Goal: Task Accomplishment & Management: Manage account settings

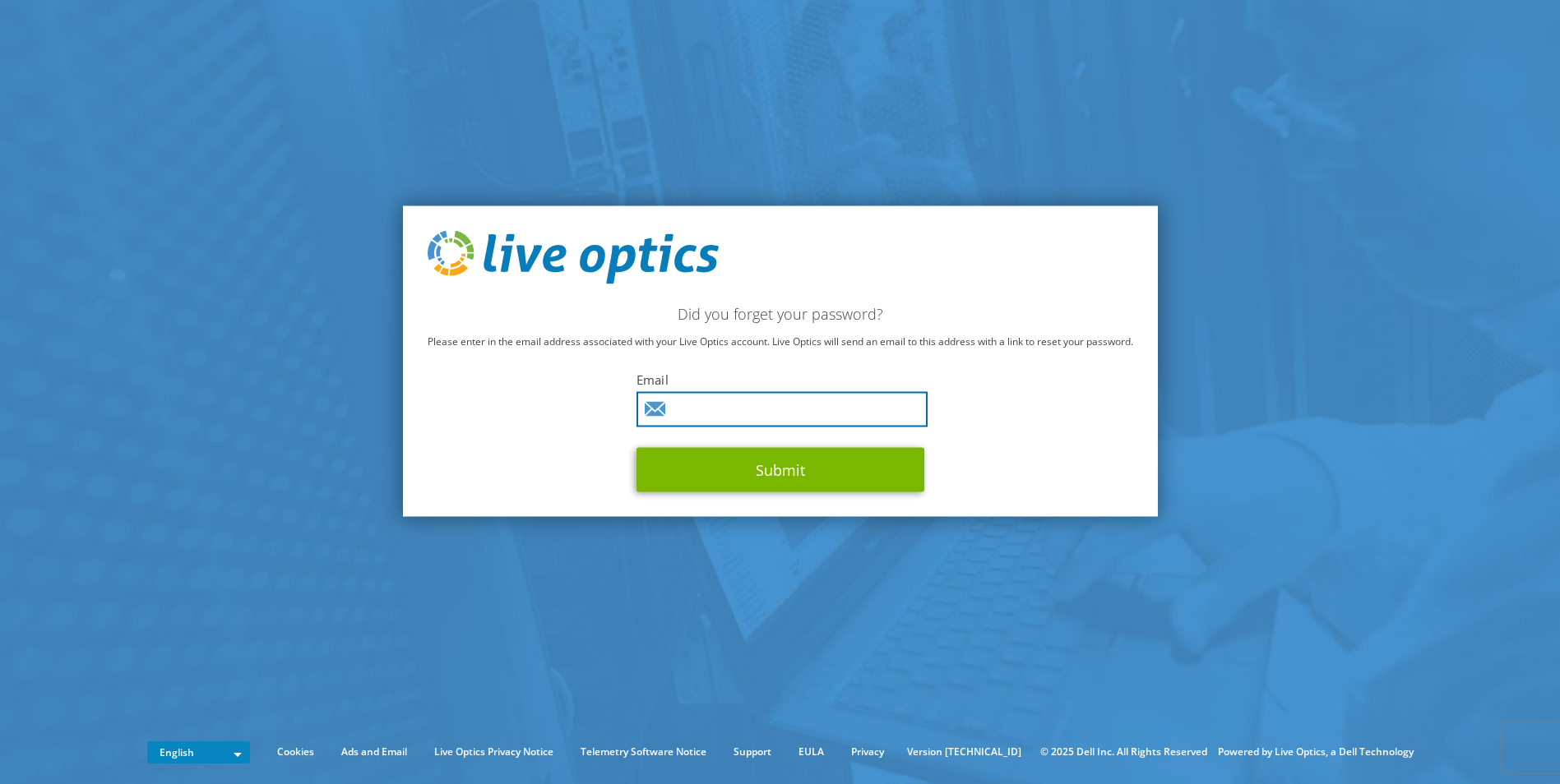
click at [787, 405] on input "text" at bounding box center [782, 410] width 292 height 36
type input "brutledge@connectship.com"
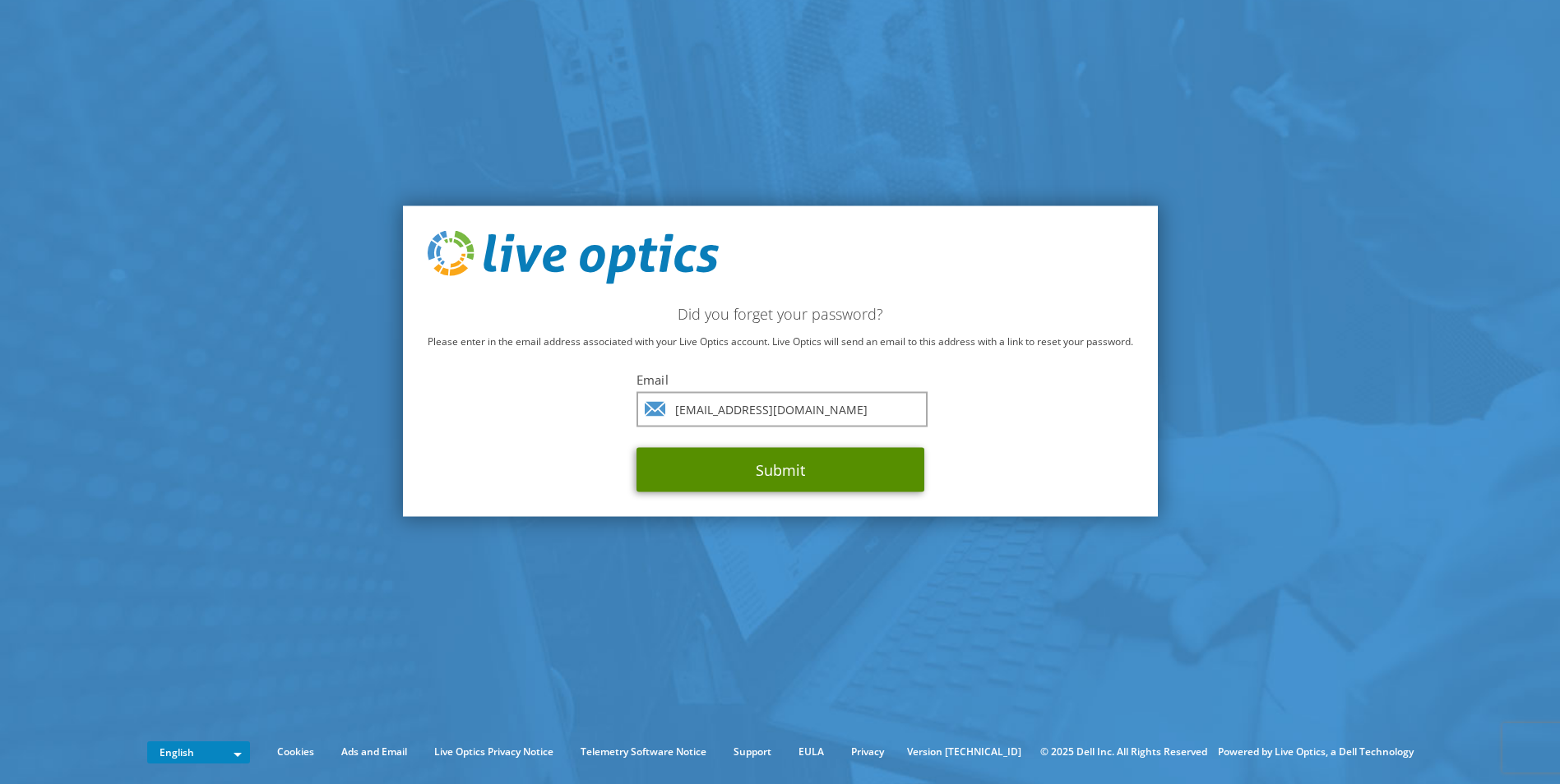
click at [779, 463] on button "Submit" at bounding box center [780, 470] width 288 height 44
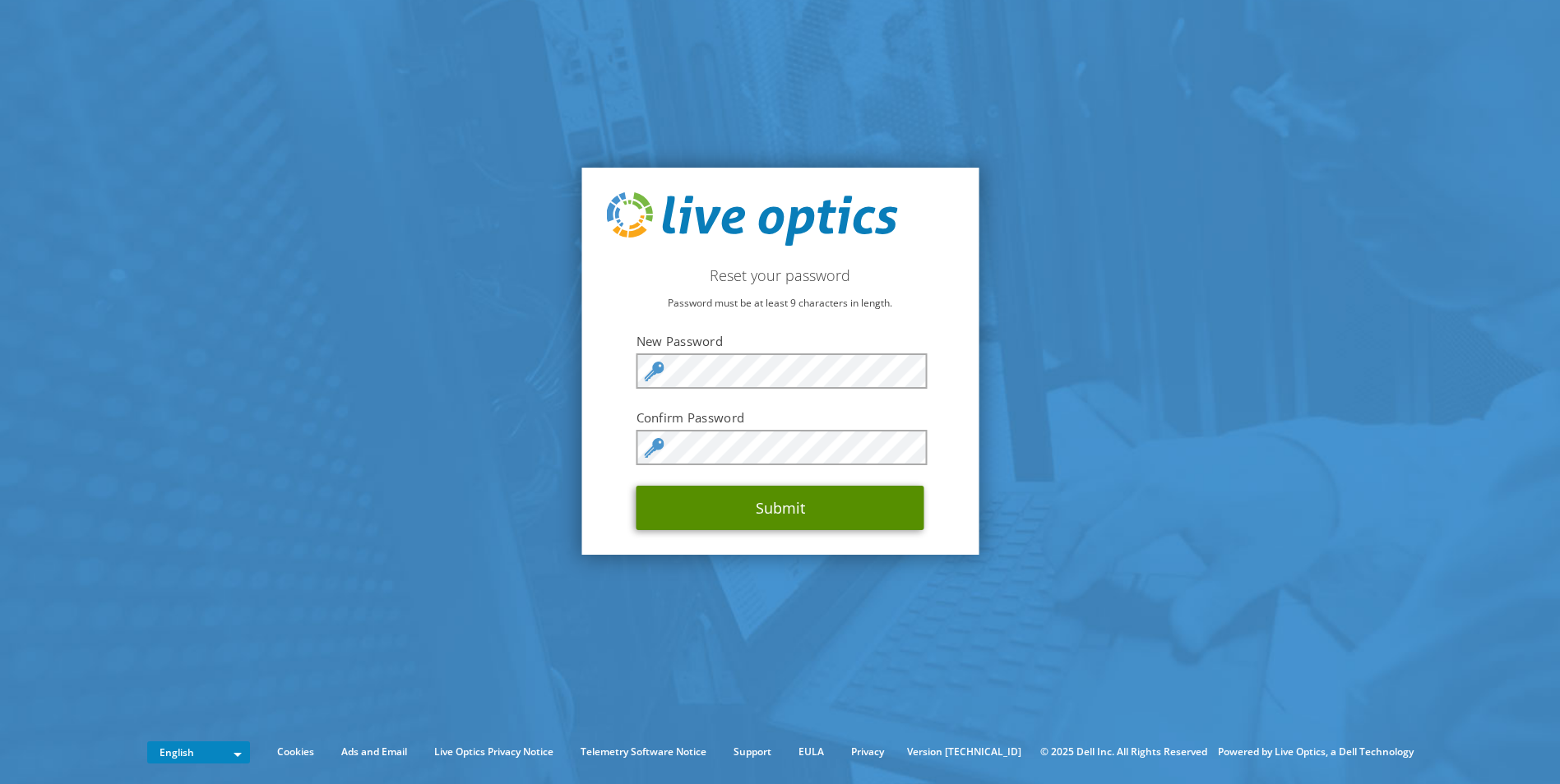
click at [797, 490] on button "Submit" at bounding box center [780, 508] width 288 height 44
